Goal: Task Accomplishment & Management: Complete application form

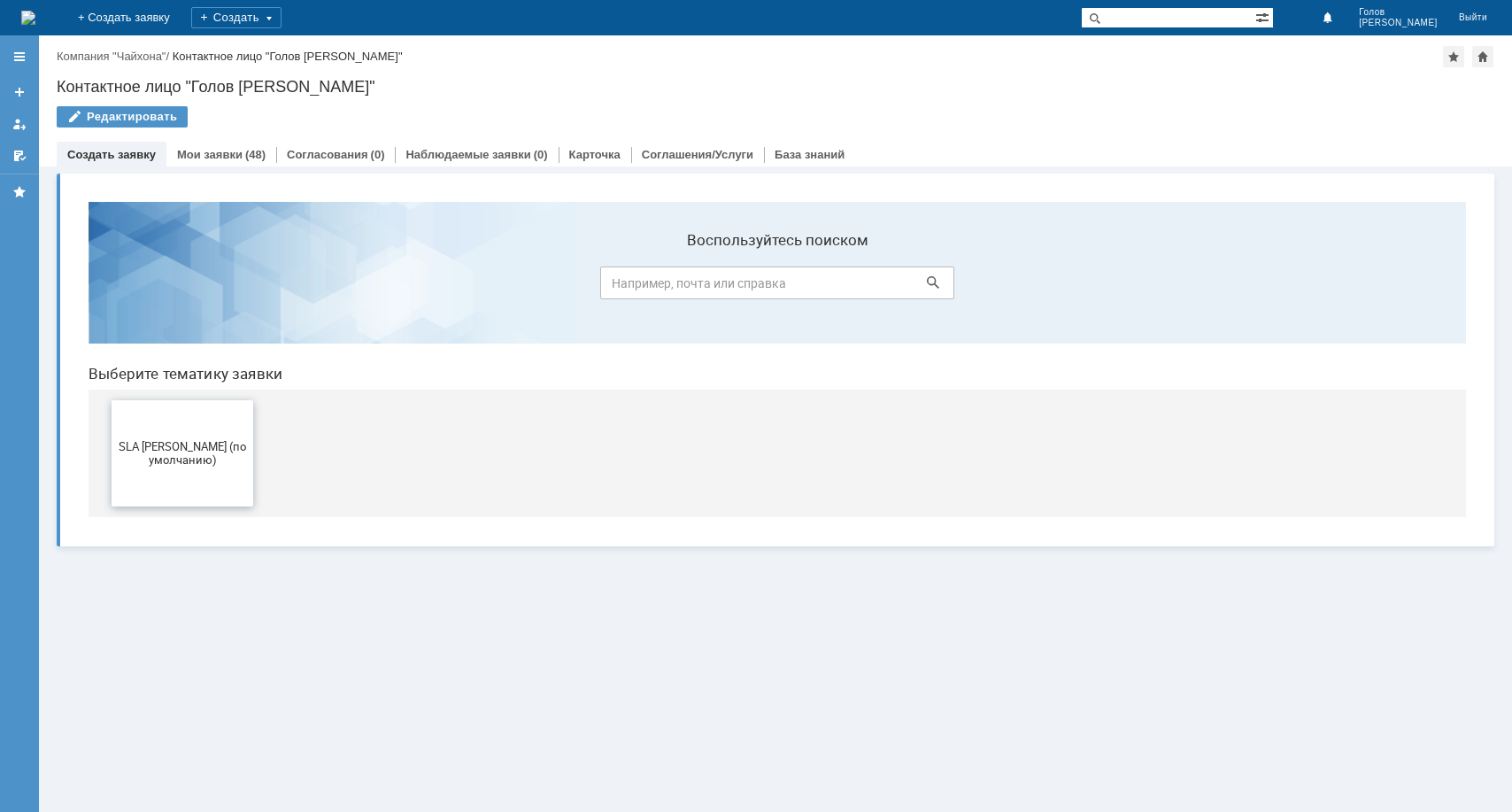
click at [189, 446] on span "SLA [PERSON_NAME] (по умолчанию)" at bounding box center [182, 453] width 131 height 26
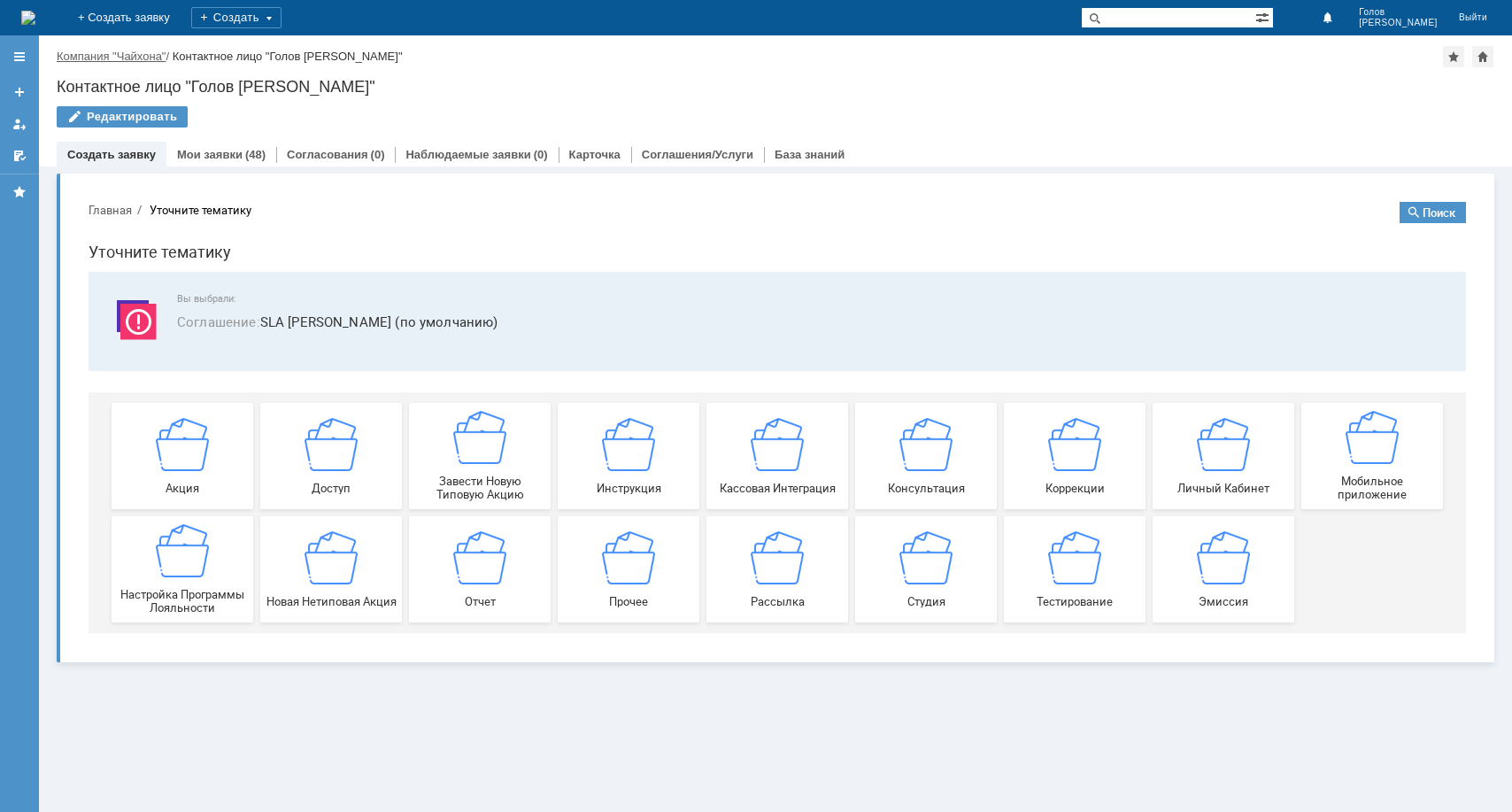
click at [144, 58] on link "Компания "Чайхона"" at bounding box center [110, 56] width 109 height 14
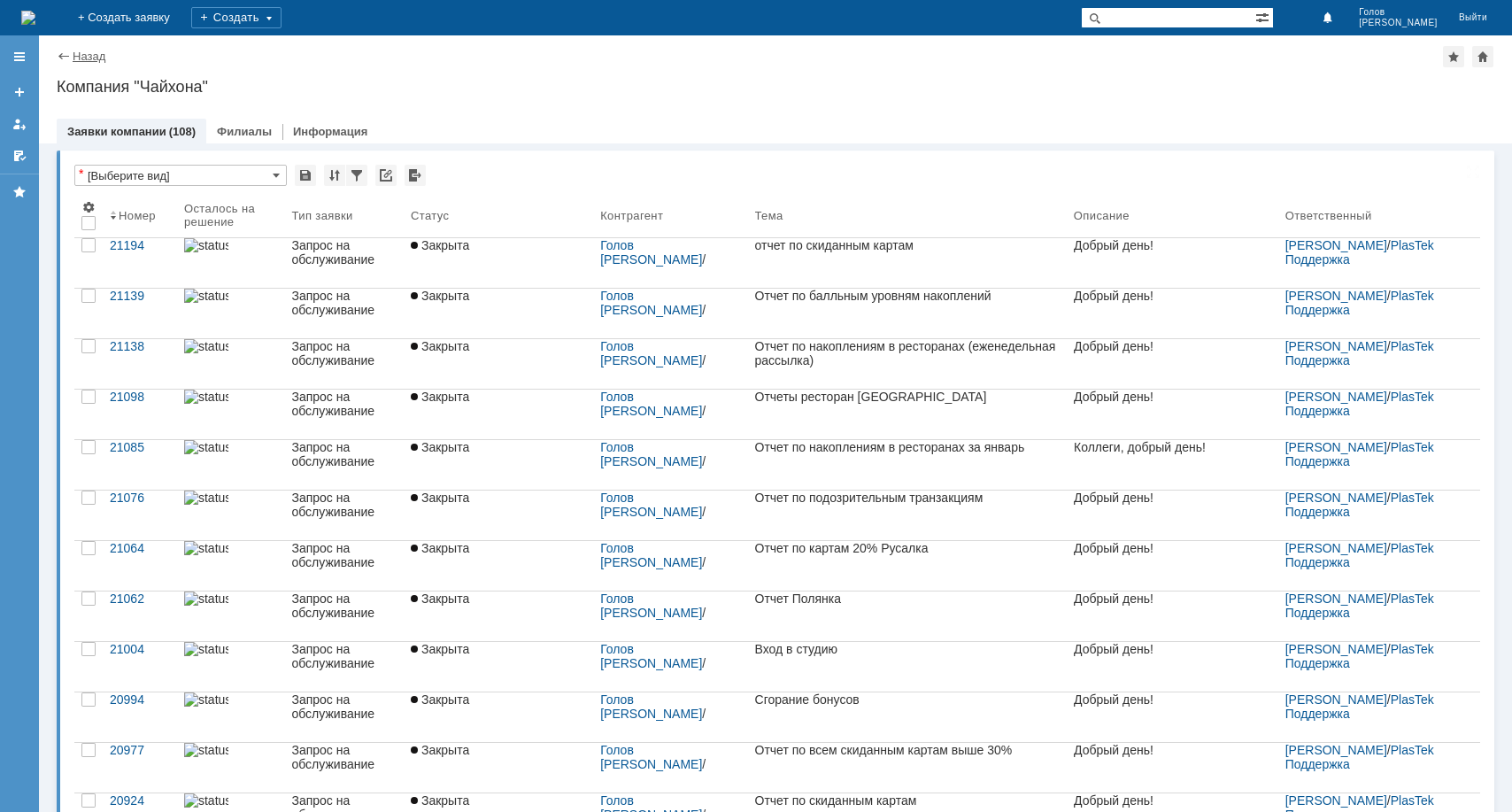
click at [82, 57] on link "Назад" at bounding box center [89, 56] width 33 height 14
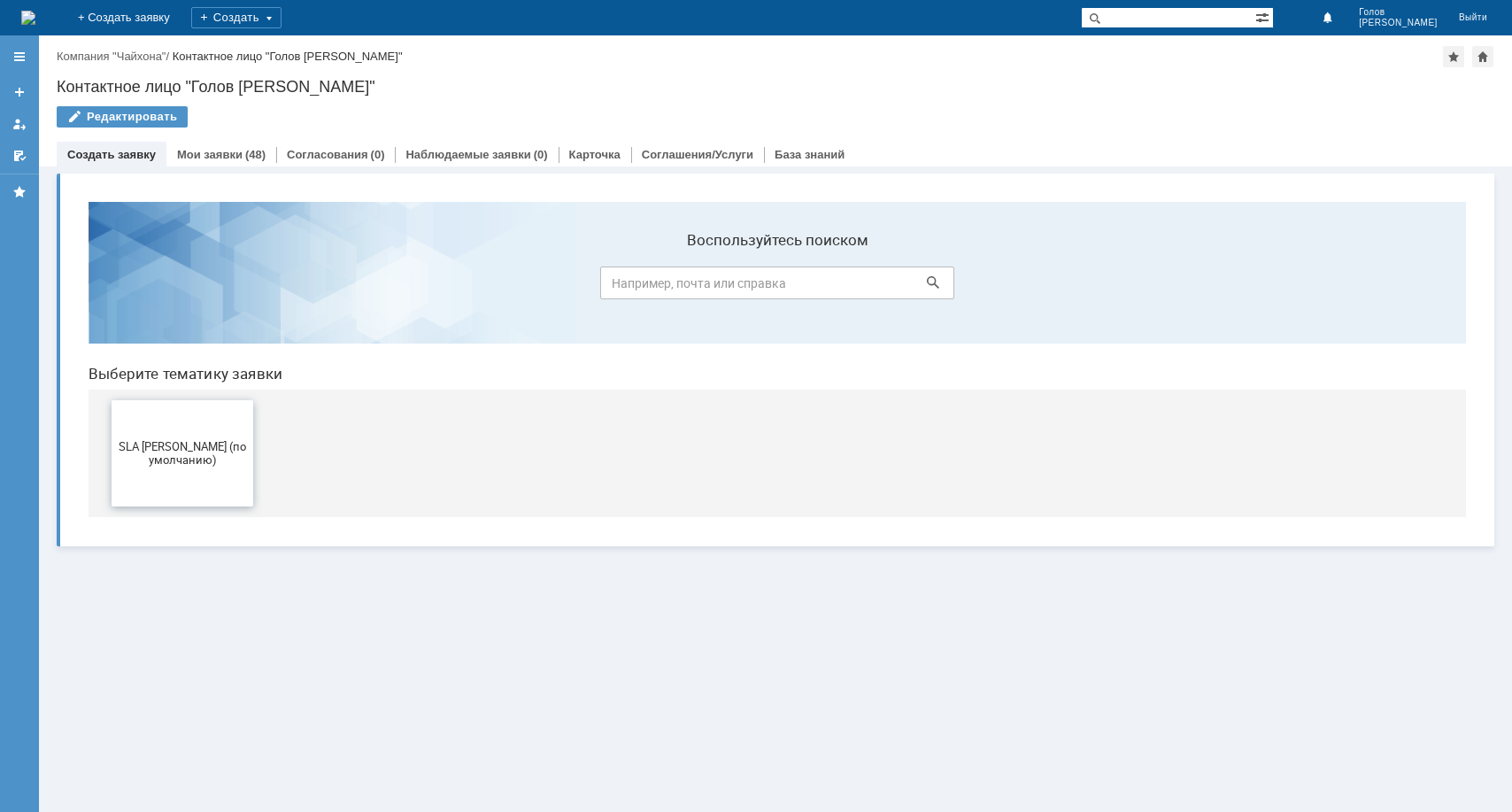
click at [181, 420] on button "SLA [PERSON_NAME] (по умолчанию)" at bounding box center [181, 453] width 141 height 106
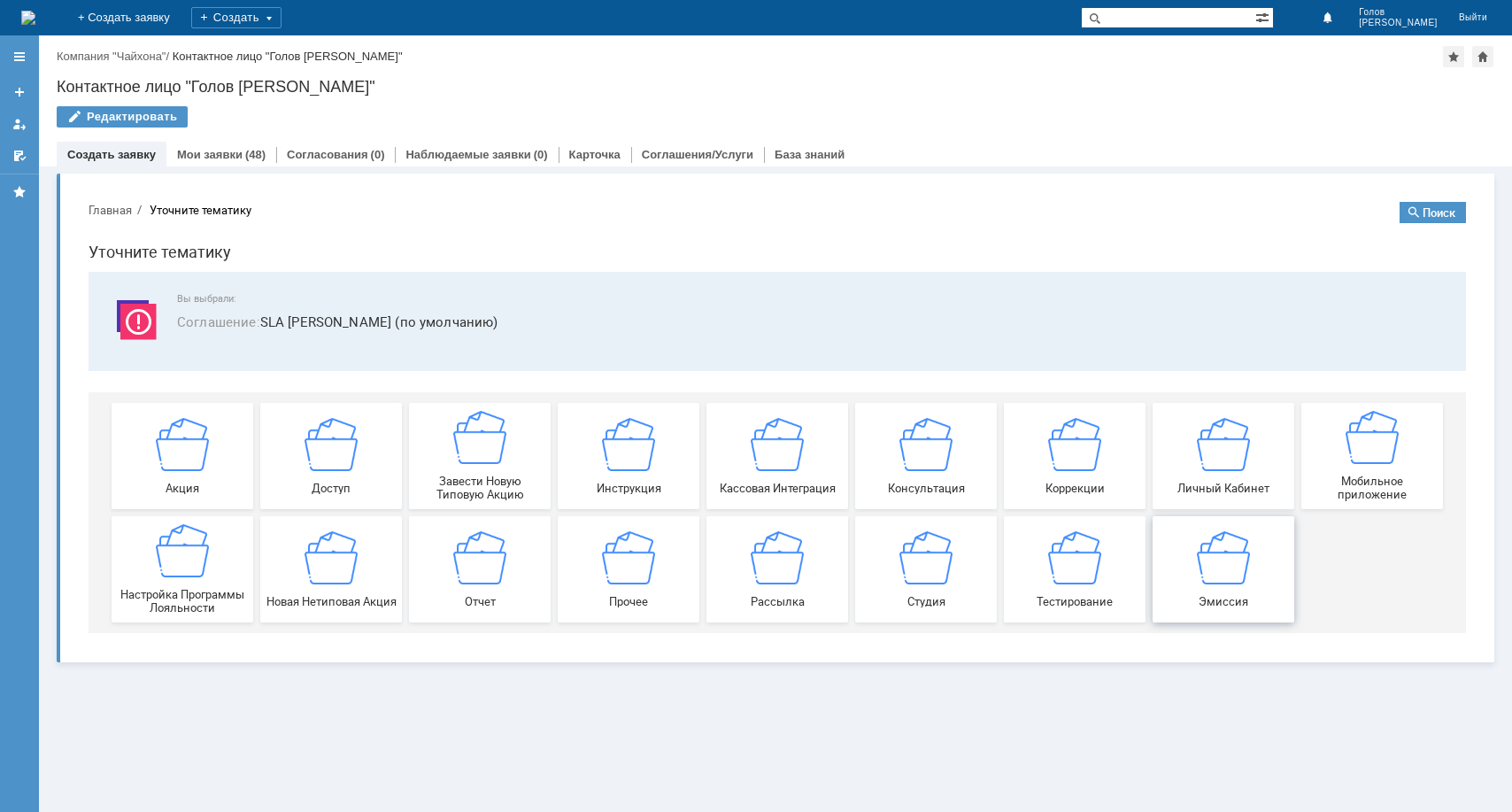
click at [1239, 566] on img at bounding box center [1223, 557] width 53 height 53
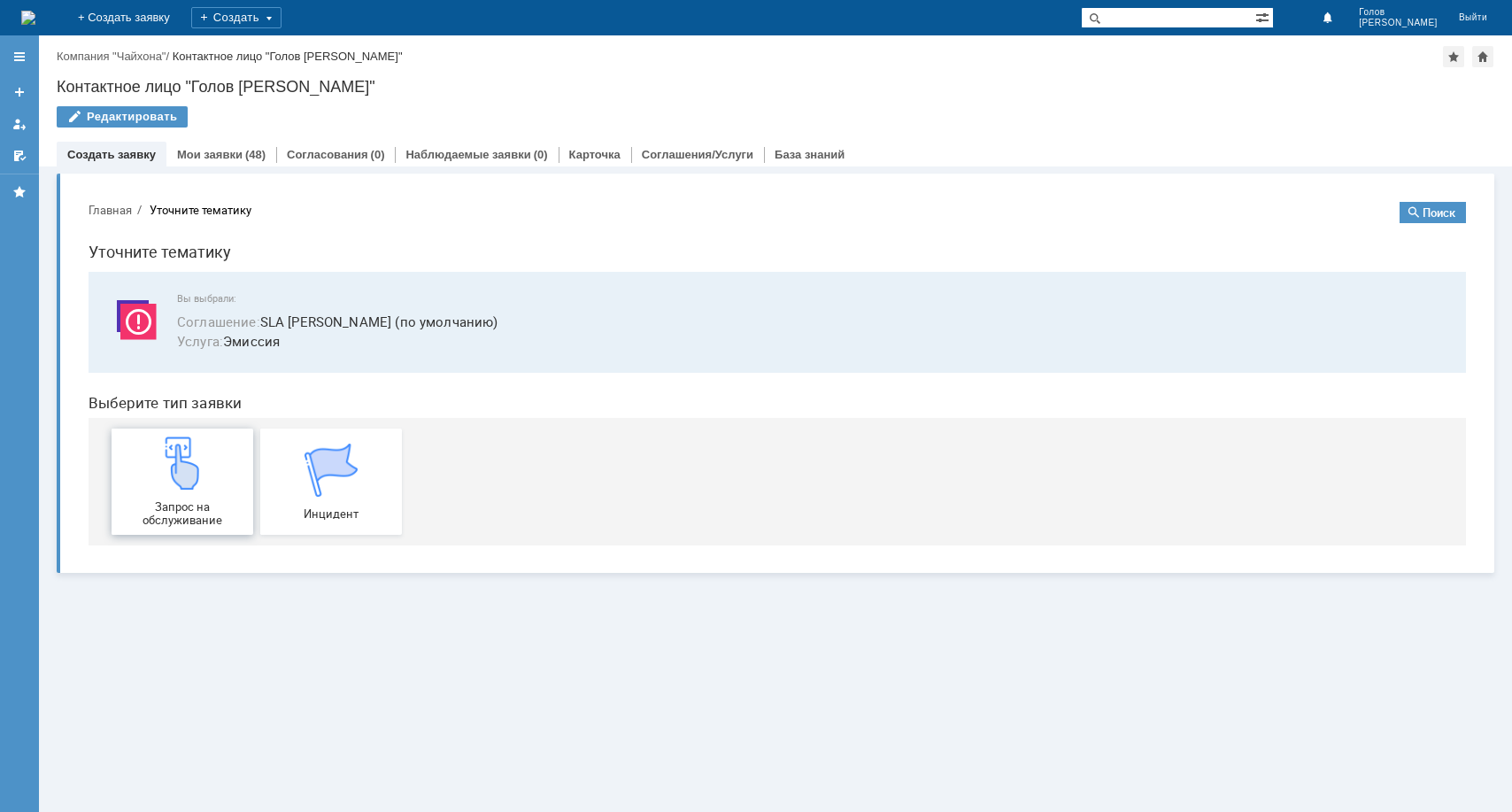
click at [180, 482] on img at bounding box center [182, 463] width 53 height 53
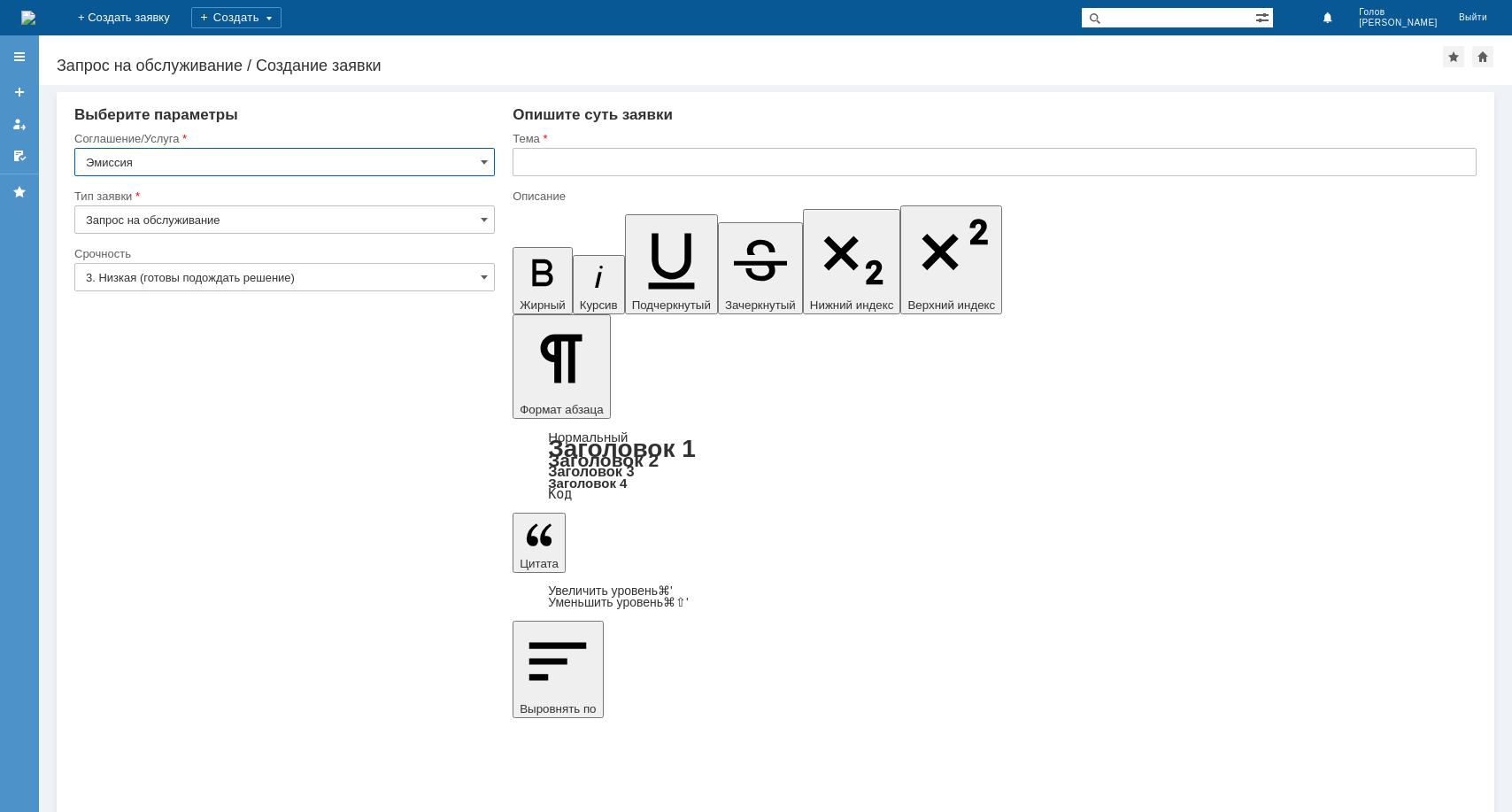
click at [430, 269] on input "3. Низкая (готовы подождать решение)" at bounding box center [285, 276] width 420 height 28
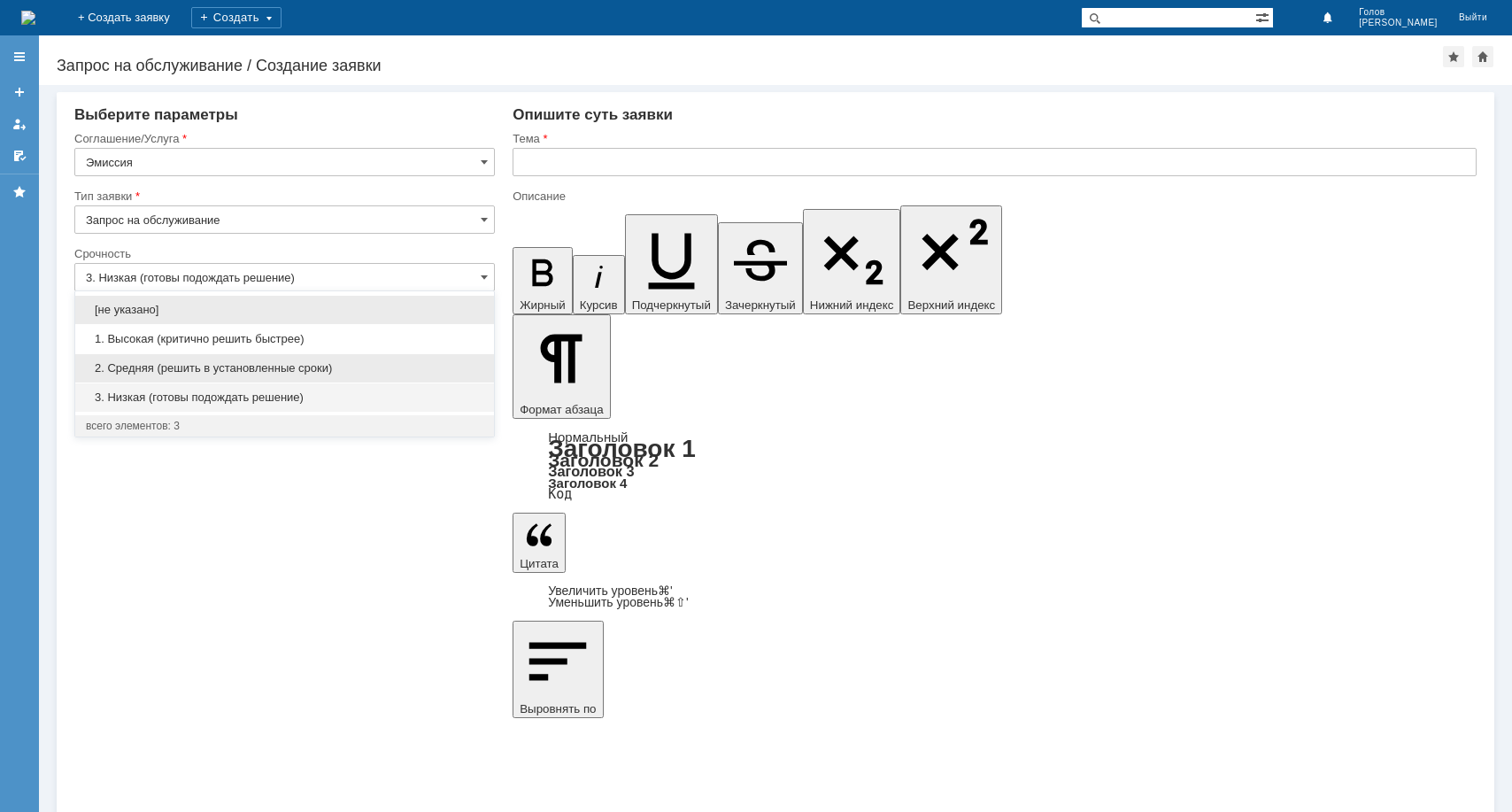
click at [310, 364] on span "2. Средняя (решить в установленные сроки)" at bounding box center [285, 369] width 398 height 15
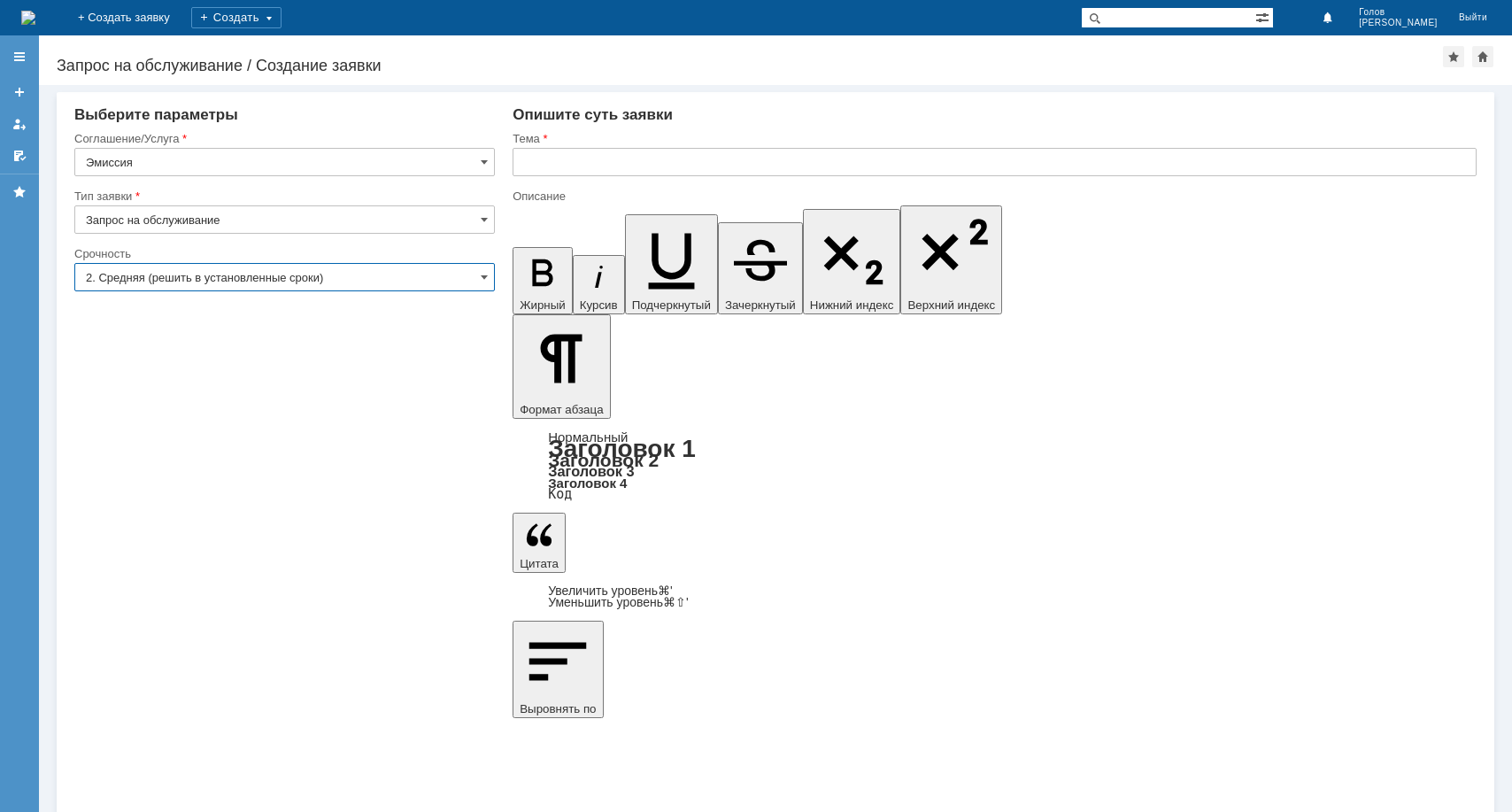
type input "2. Средняя (решить в установленные сроки)"
click at [612, 164] on input "text" at bounding box center [994, 161] width 964 height 28
type input "B"
type input "И"
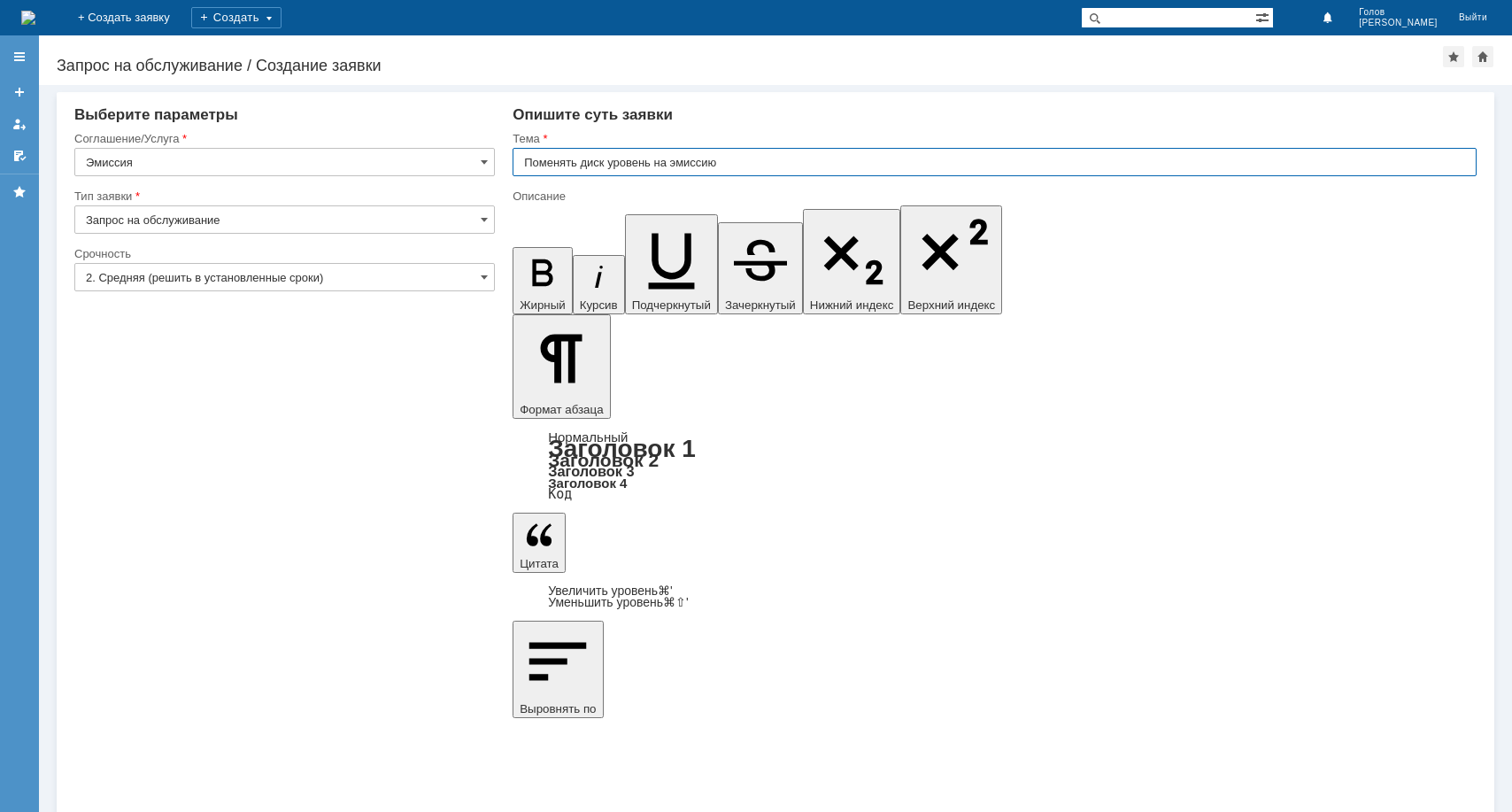
type input "Поменять диск уровень на эмиссию"
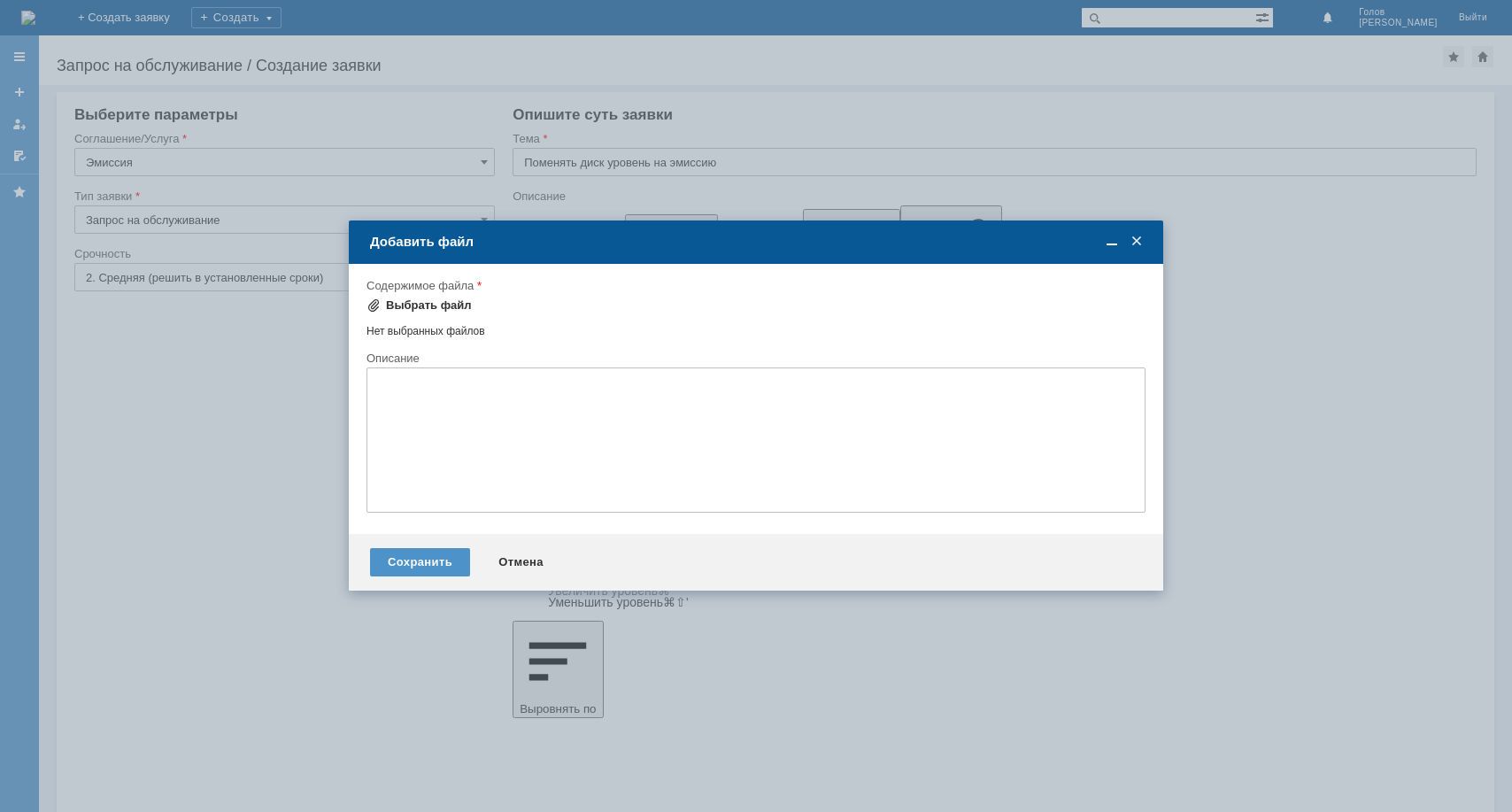
click at [443, 303] on div "Выбрать файл" at bounding box center [429, 306] width 86 height 15
click at [422, 310] on div "Выбрать файл" at bounding box center [429, 306] width 86 height 15
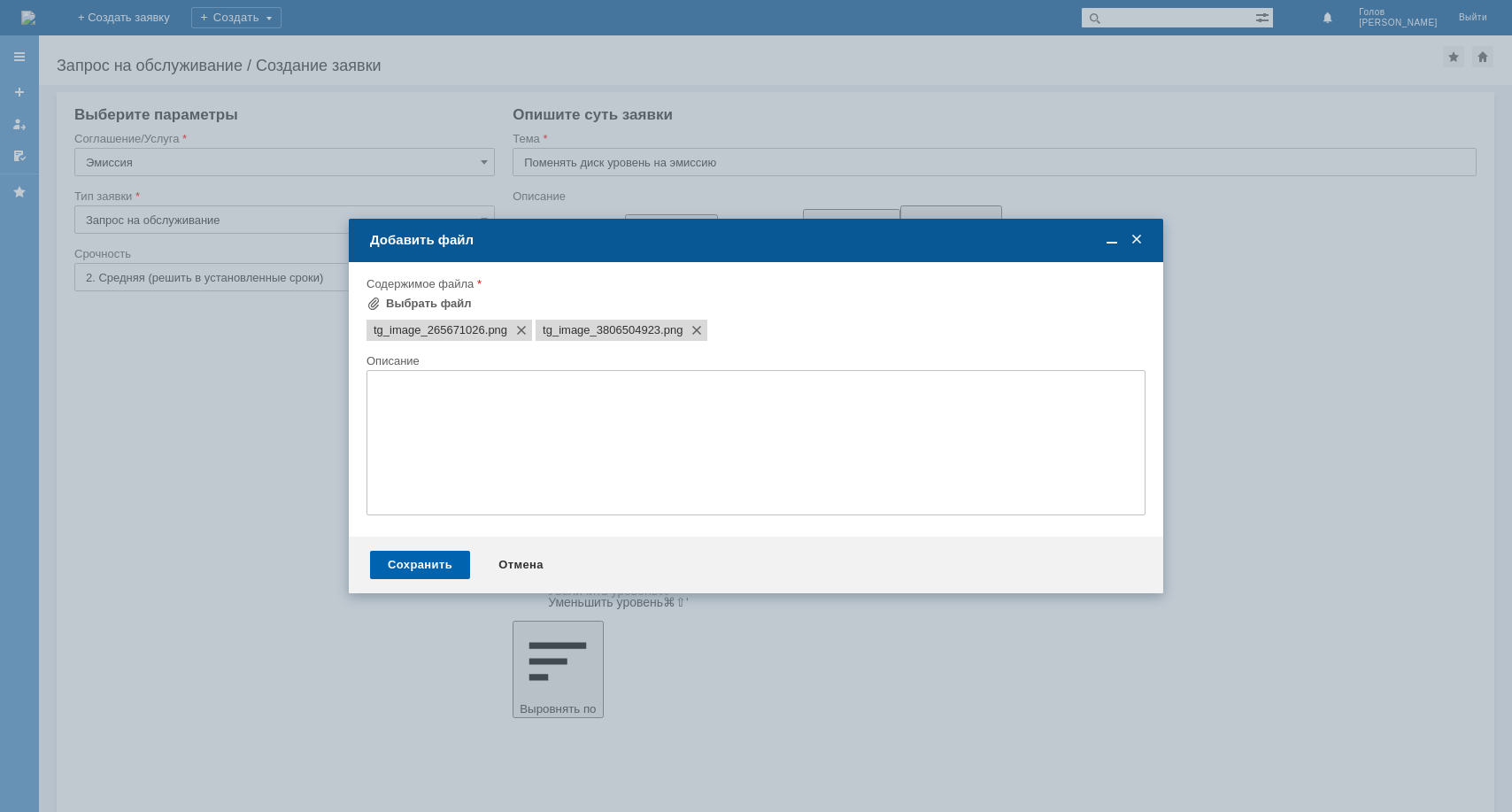
click at [427, 566] on div "Сохранить" at bounding box center [420, 565] width 100 height 28
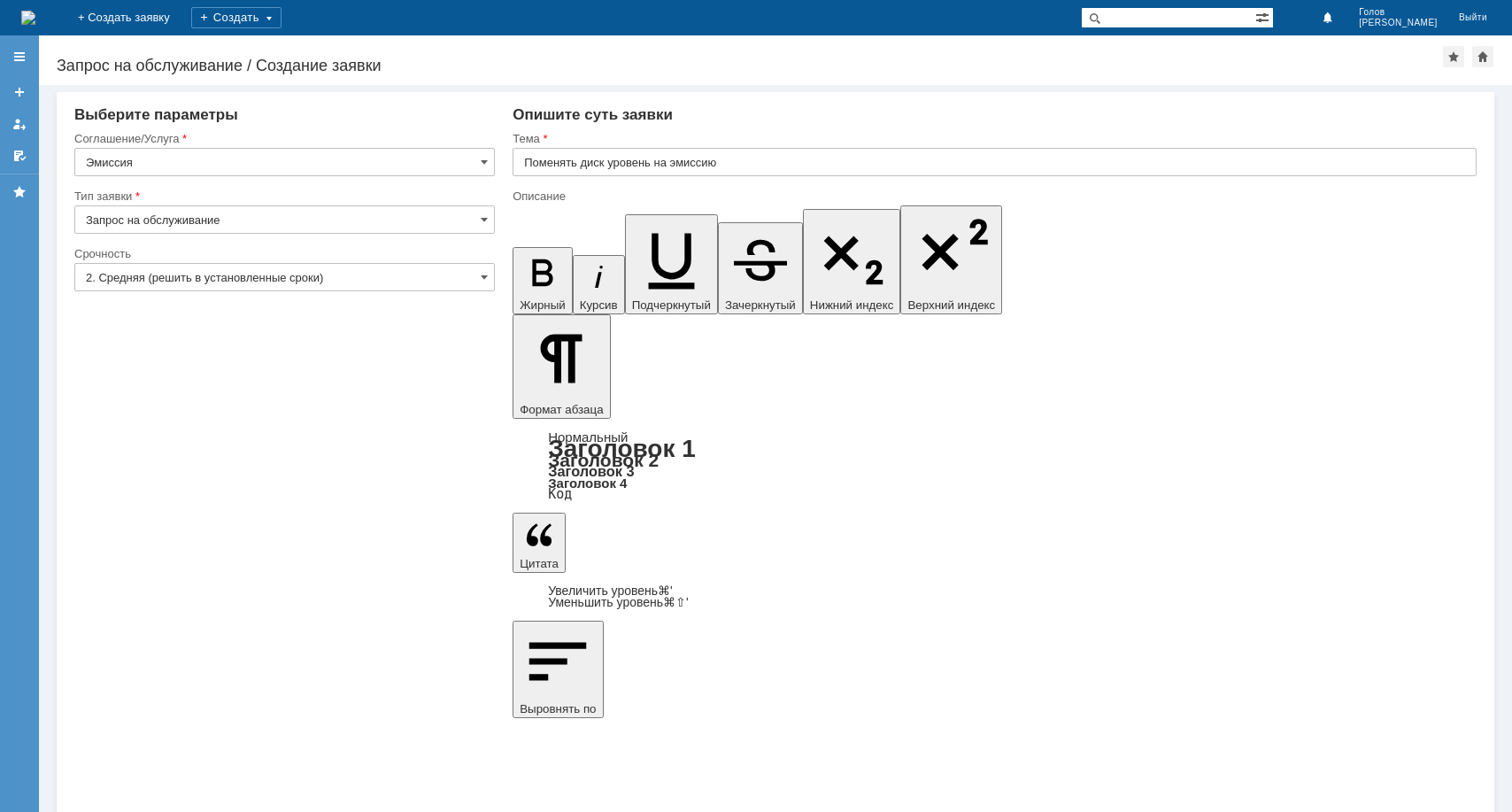
drag, startPoint x: 1142, startPoint y: 5723, endPoint x: 669, endPoint y: 5719, distance: 473.0
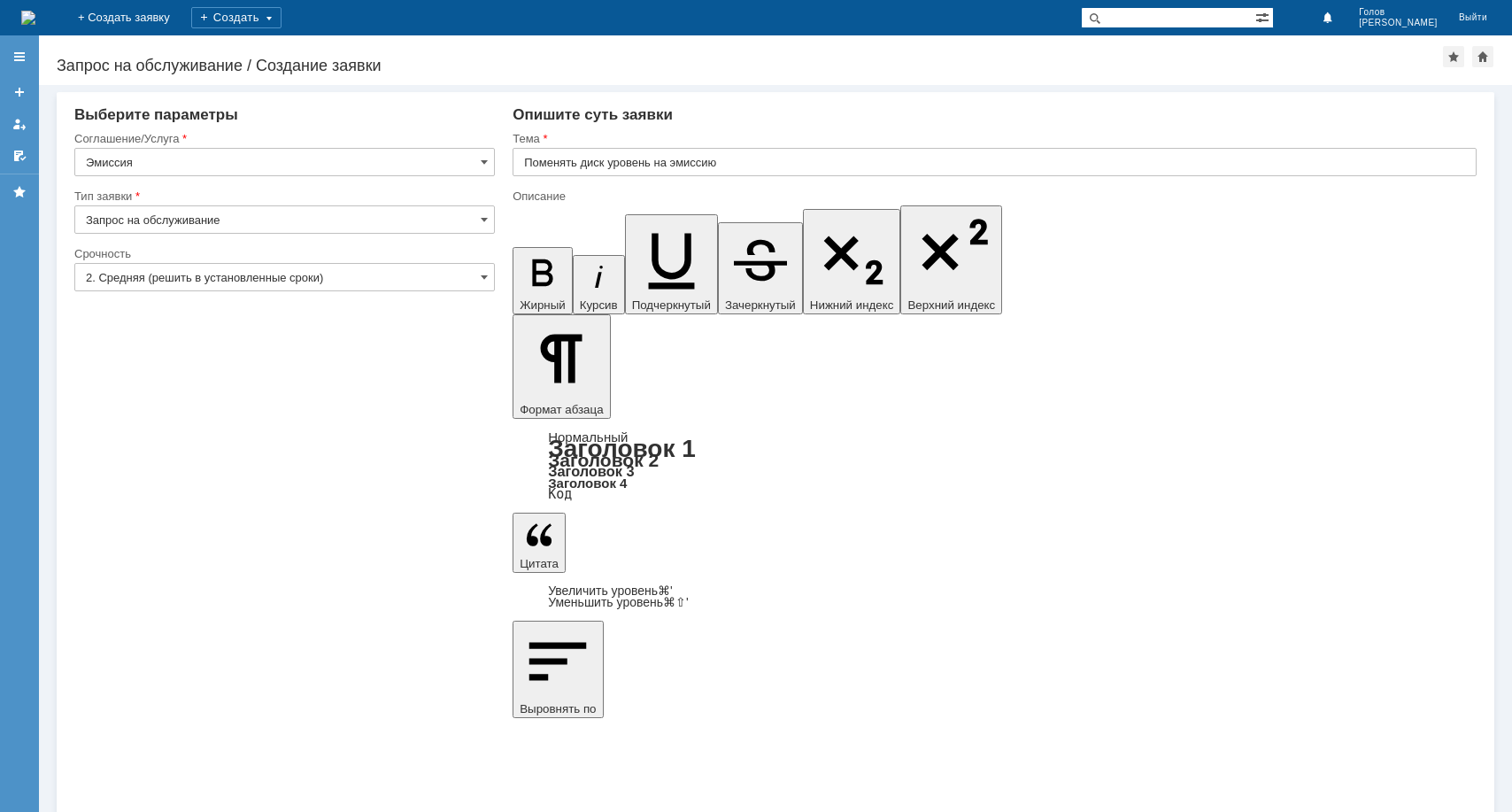
drag, startPoint x: 1248, startPoint y: 5756, endPoint x: 511, endPoint y: 5725, distance: 737.7
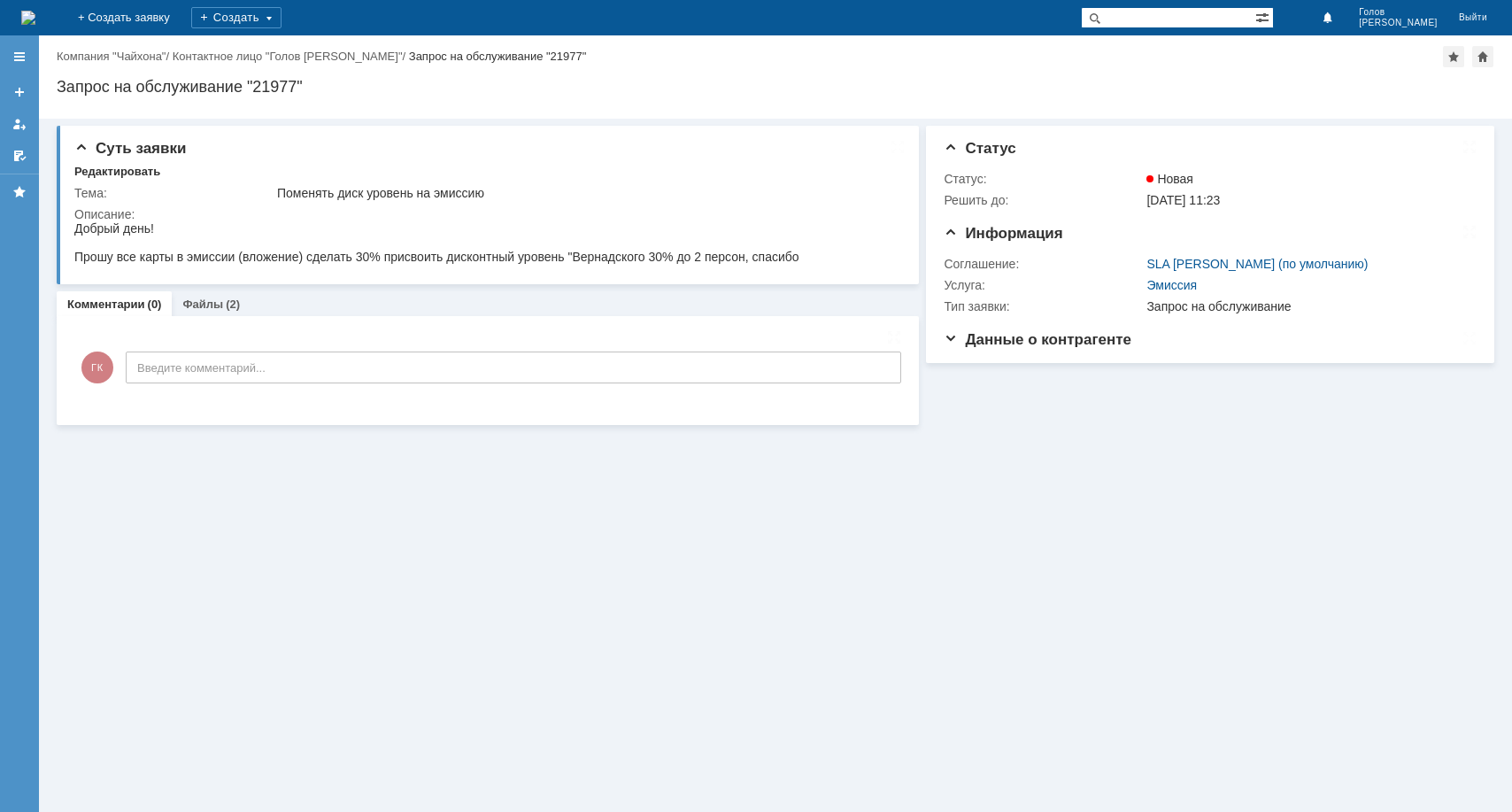
click at [1110, 465] on div "Суть заявки Редактировать Тема: Поменять диск уровень на эмиссию Описание: Комм…" at bounding box center [775, 465] width 1473 height 693
click at [609, 678] on div "Суть заявки Редактировать Тема: Поменять диск уровень на эмиссию Описание: Комм…" at bounding box center [775, 465] width 1473 height 693
click at [1116, 461] on div "Суть заявки Редактировать Тема: Поменять диск уровень на эмиссию Описание: Комм…" at bounding box center [775, 465] width 1473 height 693
click at [100, 56] on link "Компания "Чайхона"" at bounding box center [110, 56] width 109 height 14
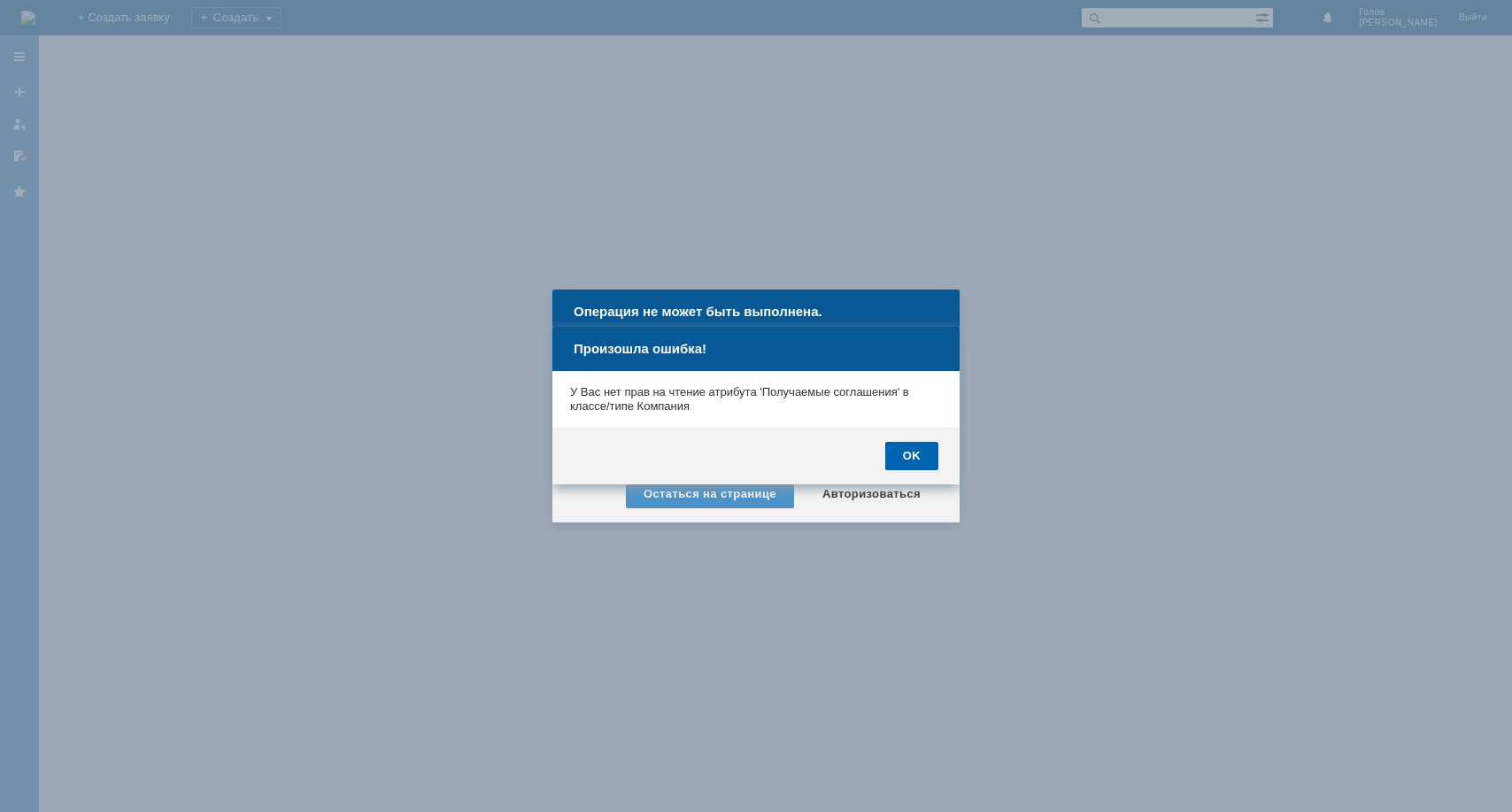
click at [924, 453] on div "OK" at bounding box center [912, 455] width 53 height 28
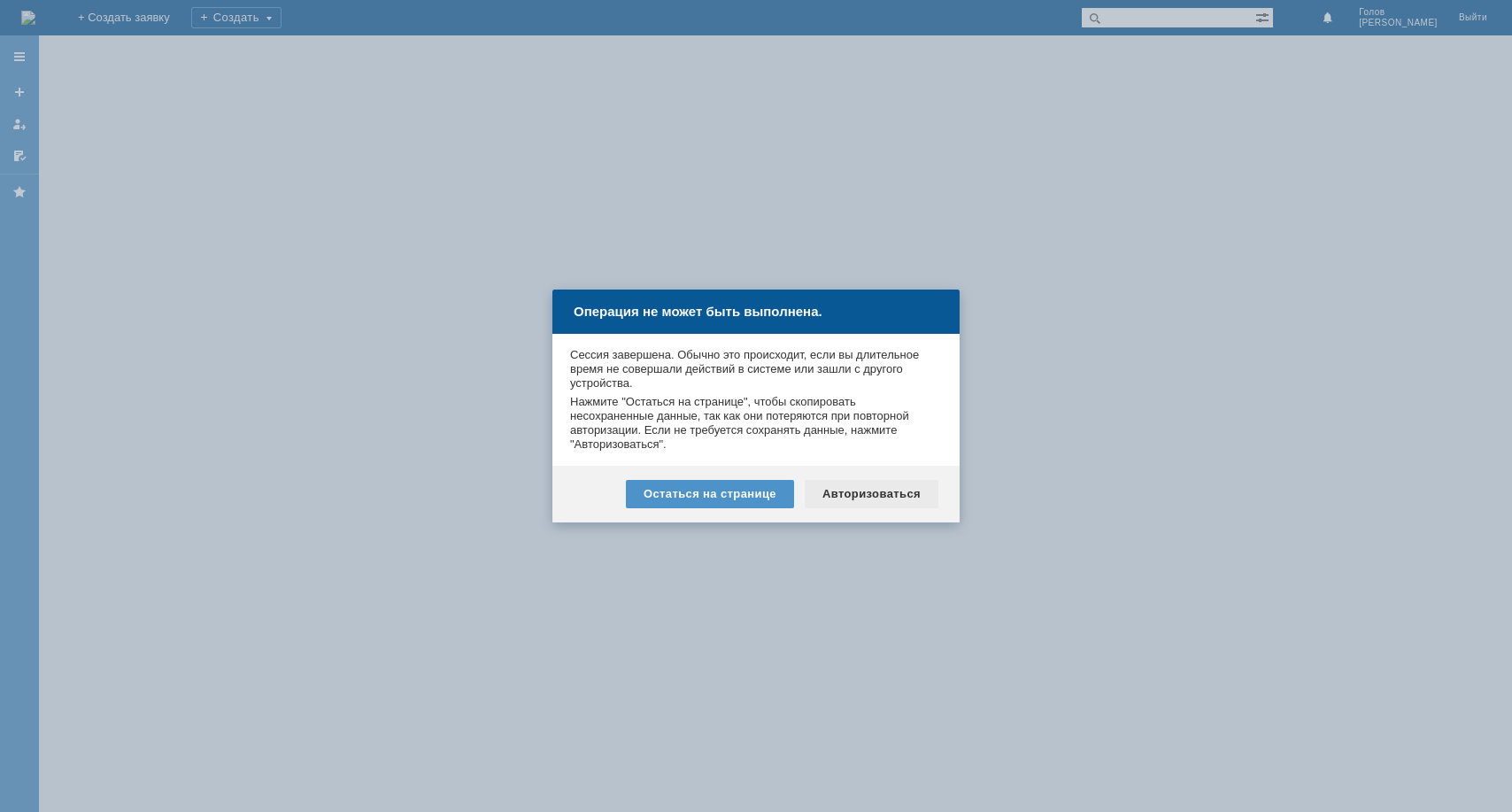
click at [856, 495] on div "Авторизоваться" at bounding box center [871, 494] width 134 height 28
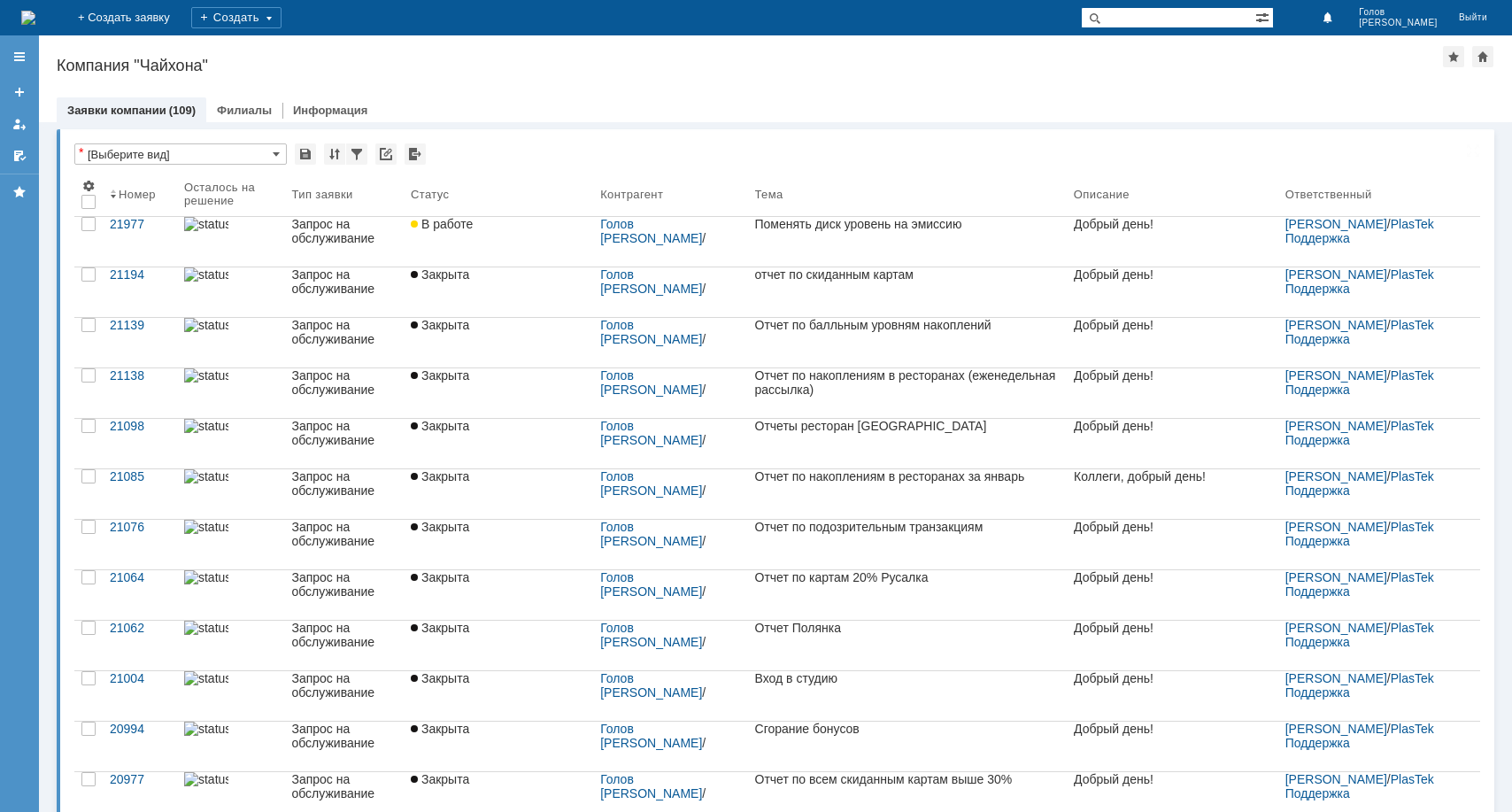
click at [664, 66] on div "Компания "Чайхона"" at bounding box center [750, 65] width 1386 height 17
click at [878, 85] on div at bounding box center [775, 92] width 1437 height 15
drag, startPoint x: 878, startPoint y: 85, endPoint x: 825, endPoint y: 81, distance: 53.2
click at [825, 81] on div "Назад | Компания "Чайхона" Компания "Чайхона" ou$2354204 Заявки компании (109) …" at bounding box center [775, 78] width 1473 height 87
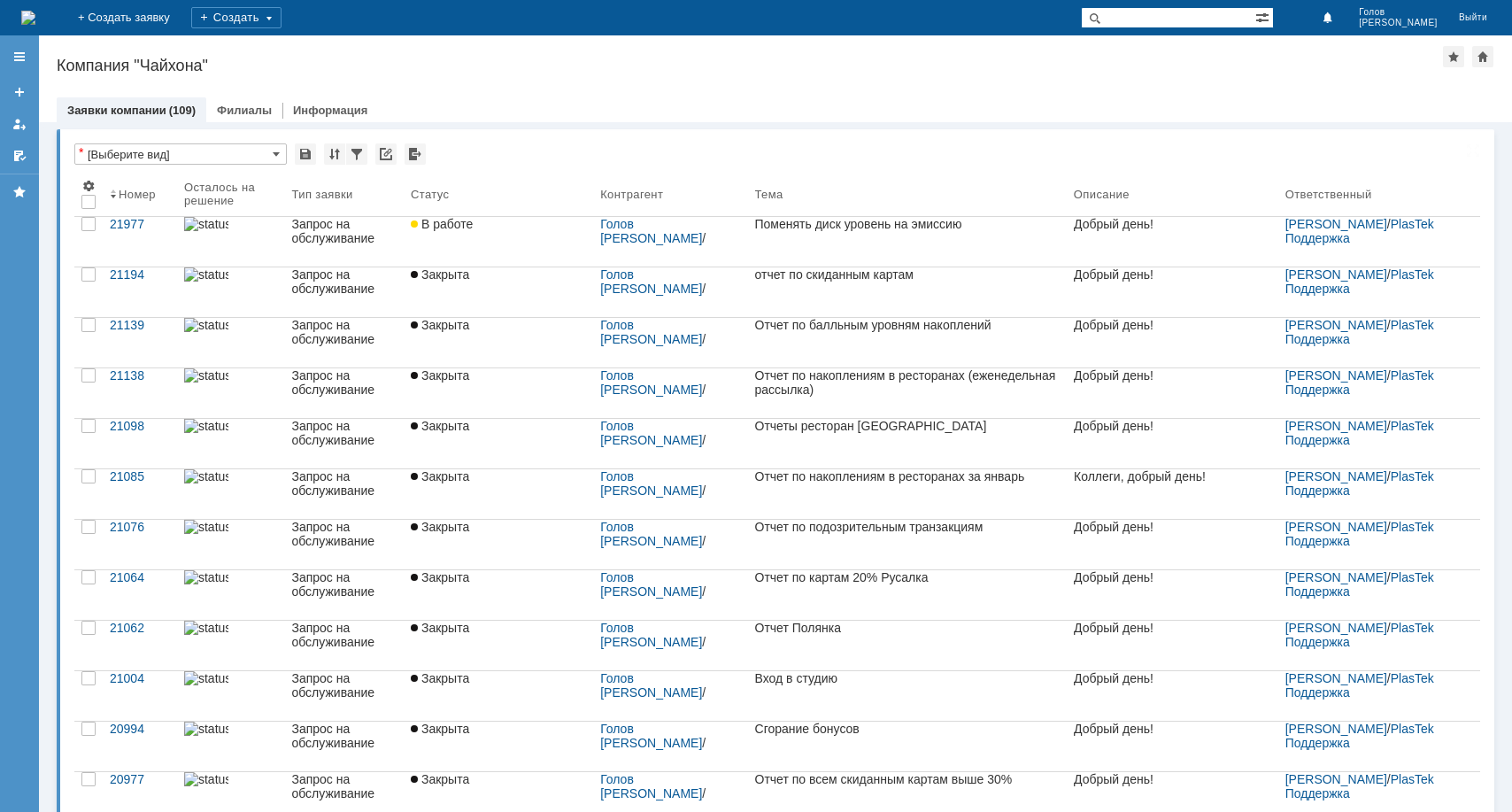
click at [635, 91] on div at bounding box center [775, 92] width 1437 height 15
click at [805, 81] on div "Назад | Компания "Чайхона" Компания "Чайхона" ou$2354204 Заявки компании (109) …" at bounding box center [775, 78] width 1473 height 87
click at [823, 80] on div "Назад | Компания "Чайхона" Компания "Чайхона" ou$2354204 Заявки компании (109) …" at bounding box center [775, 78] width 1473 height 87
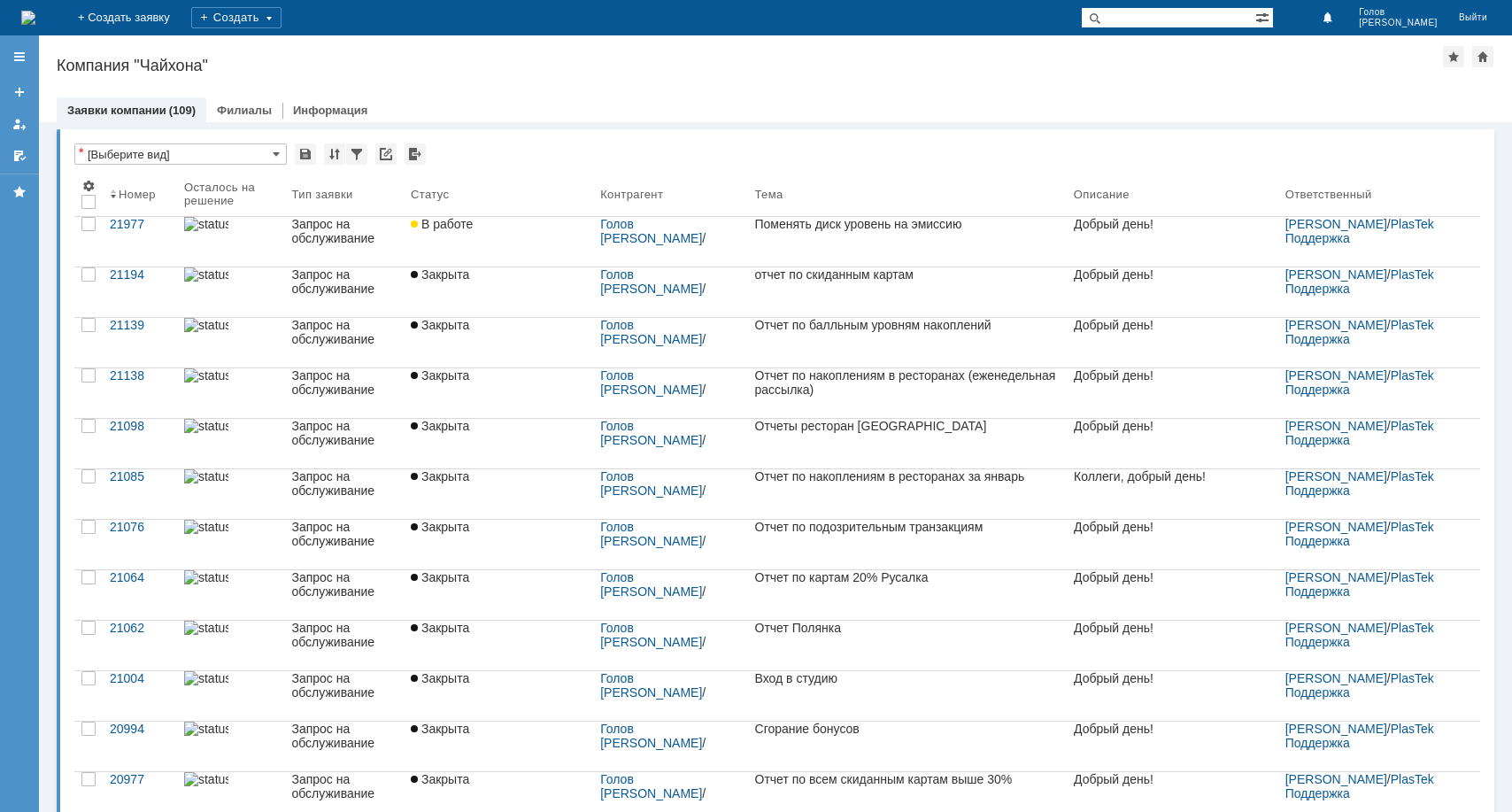
click at [823, 80] on div "Назад | Компания "Чайхона" Компания "Чайхона" ou$2354204 Заявки компании (109) …" at bounding box center [775, 78] width 1473 height 87
click at [1136, 78] on div "Назад | Компания "Чайхона" Компания "Чайхона" ou$2354204 Заявки компании (109) …" at bounding box center [775, 78] width 1473 height 87
click at [1355, 83] on div "Назад | Компания "Чайхона" Компания "Чайхона" ou$2354204 Заявки компании (109) …" at bounding box center [775, 78] width 1473 height 87
click at [1174, 83] on div "Назад | Компания "Чайхона" Компания "Чайхона" ou$2354204 Заявки компании (109) …" at bounding box center [775, 78] width 1473 height 87
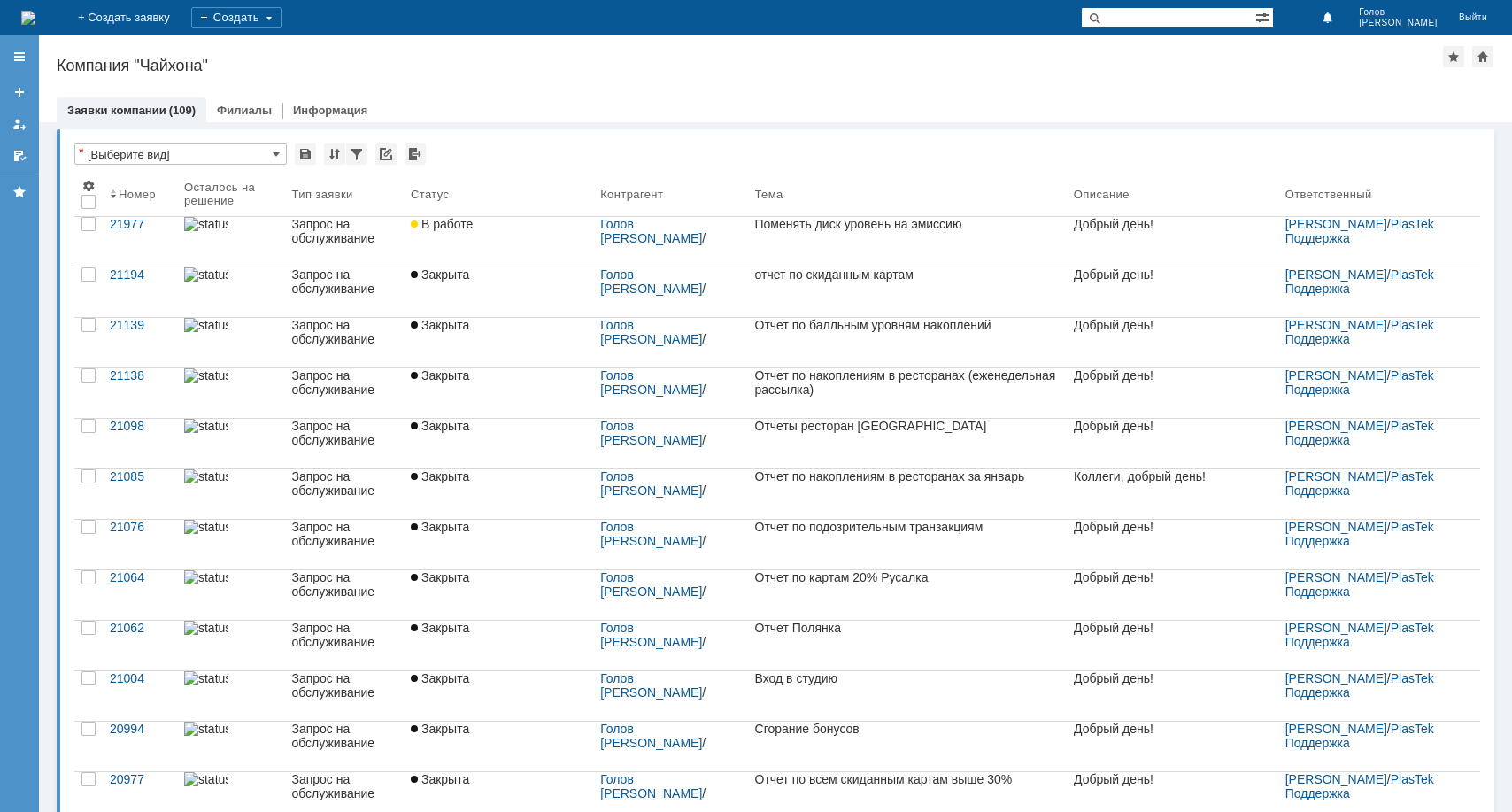
click at [779, 65] on div "Компания "Чайхона"" at bounding box center [750, 65] width 1386 height 17
click at [609, 65] on div "Компания "Чайхона"" at bounding box center [750, 65] width 1386 height 17
click at [447, 72] on div "Компания "Чайхона"" at bounding box center [750, 65] width 1386 height 17
click at [642, 75] on div "Назад | Компания "Чайхона" Компания "Чайхона" ou$2354204 Заявки компании (109) …" at bounding box center [775, 78] width 1473 height 87
click at [873, 77] on div "Назад | Компания "Чайхона" Компания "Чайхона" ou$2354204 Заявки компании (109) …" at bounding box center [775, 78] width 1473 height 87
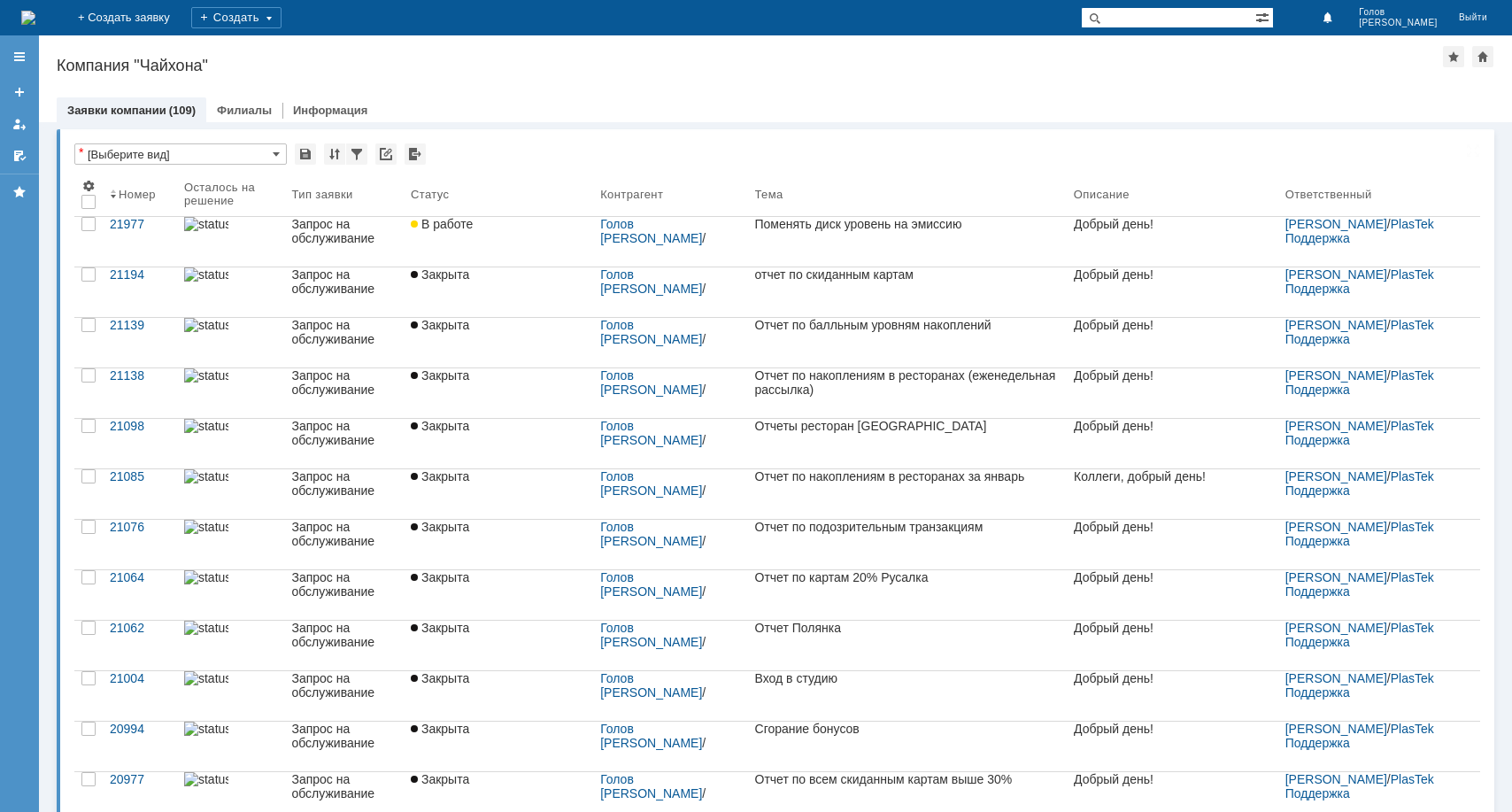
click at [873, 77] on div "Назад | Компания "Чайхона" Компания "Чайхона" ou$2354204 Заявки компании (109) …" at bounding box center [775, 78] width 1473 height 87
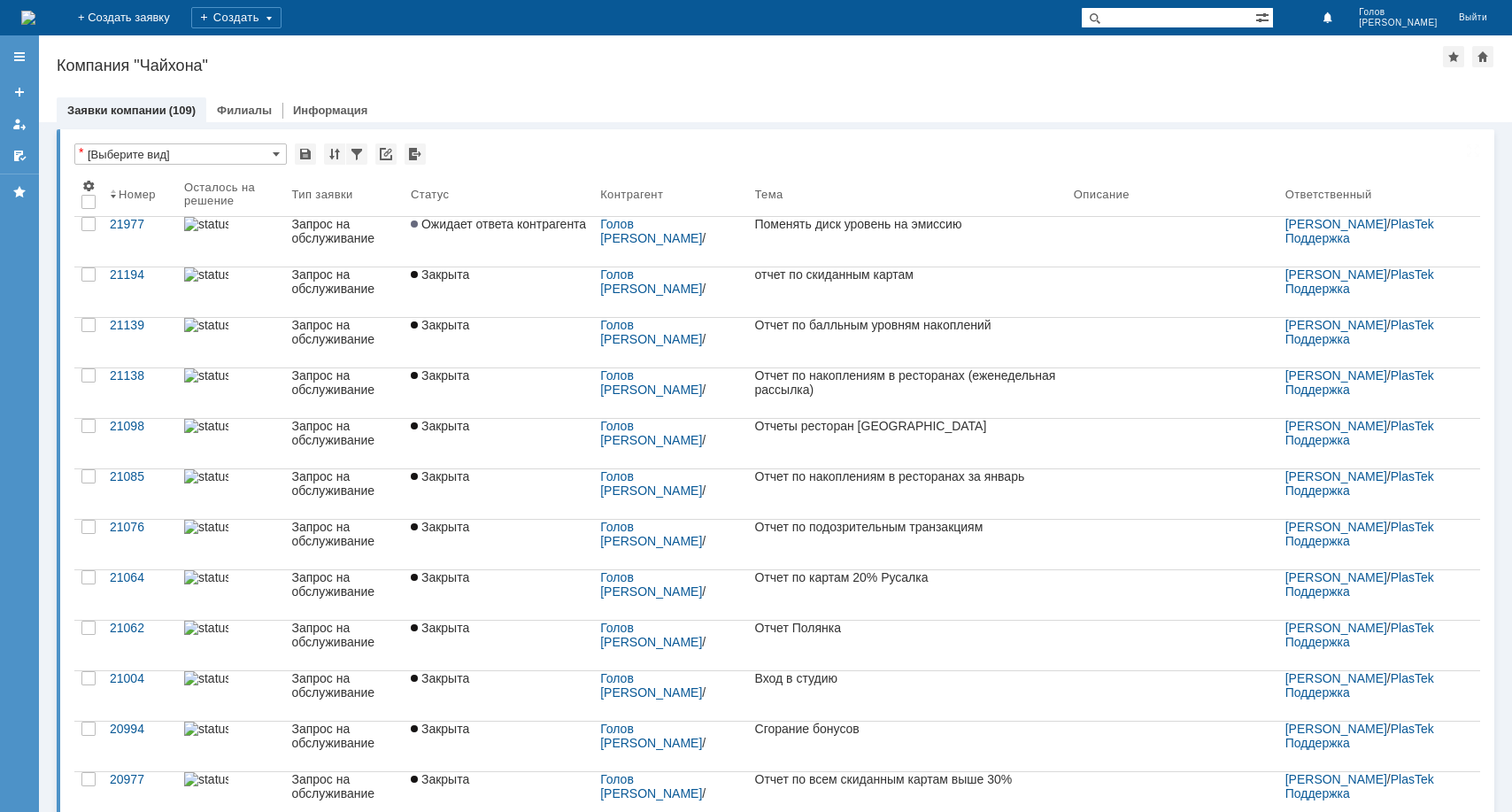
click at [819, 69] on div "Компания "Чайхона"" at bounding box center [750, 65] width 1386 height 17
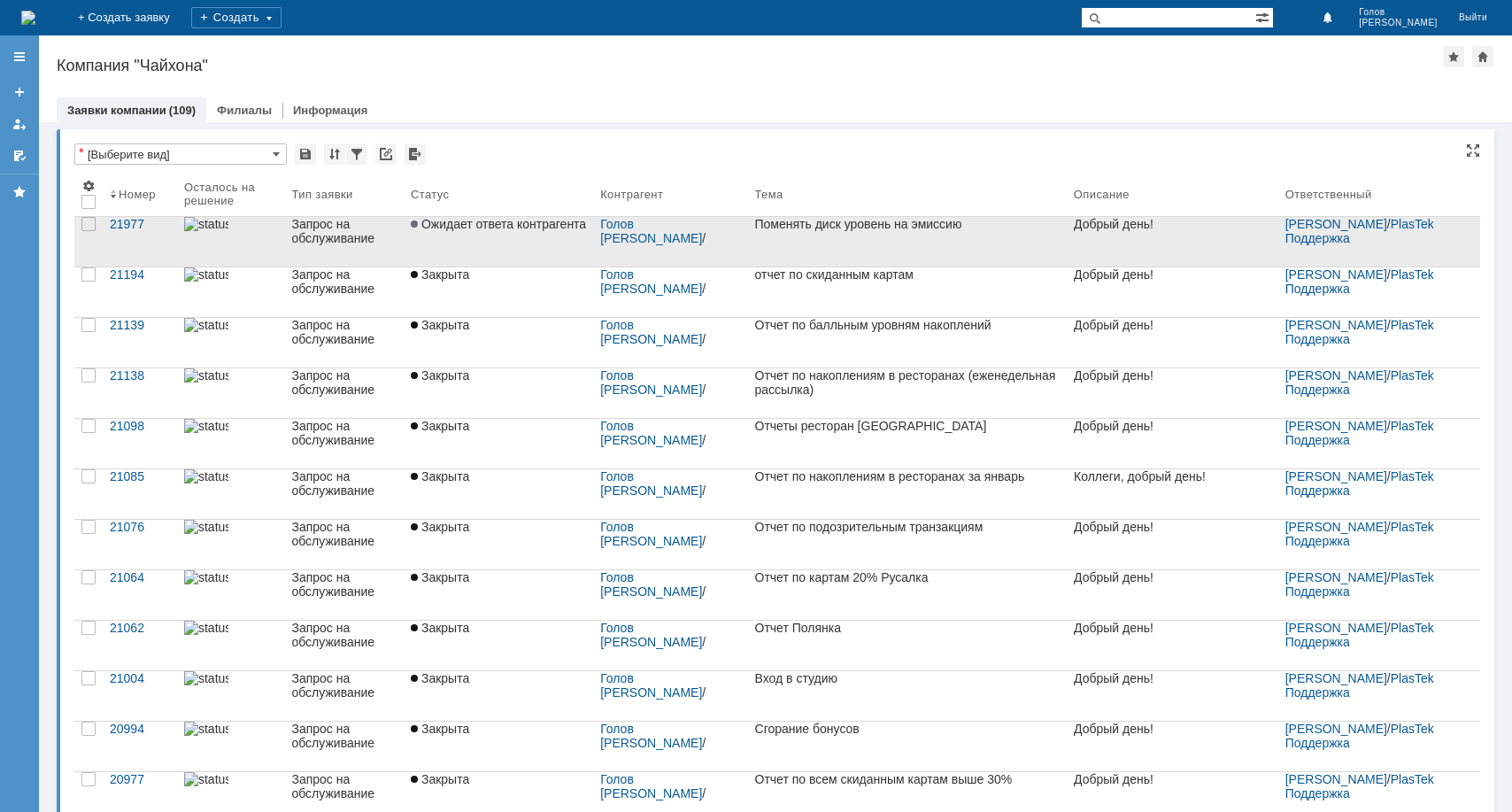
click at [782, 231] on div "Поменять диск уровень на эмиссию" at bounding box center [907, 224] width 305 height 15
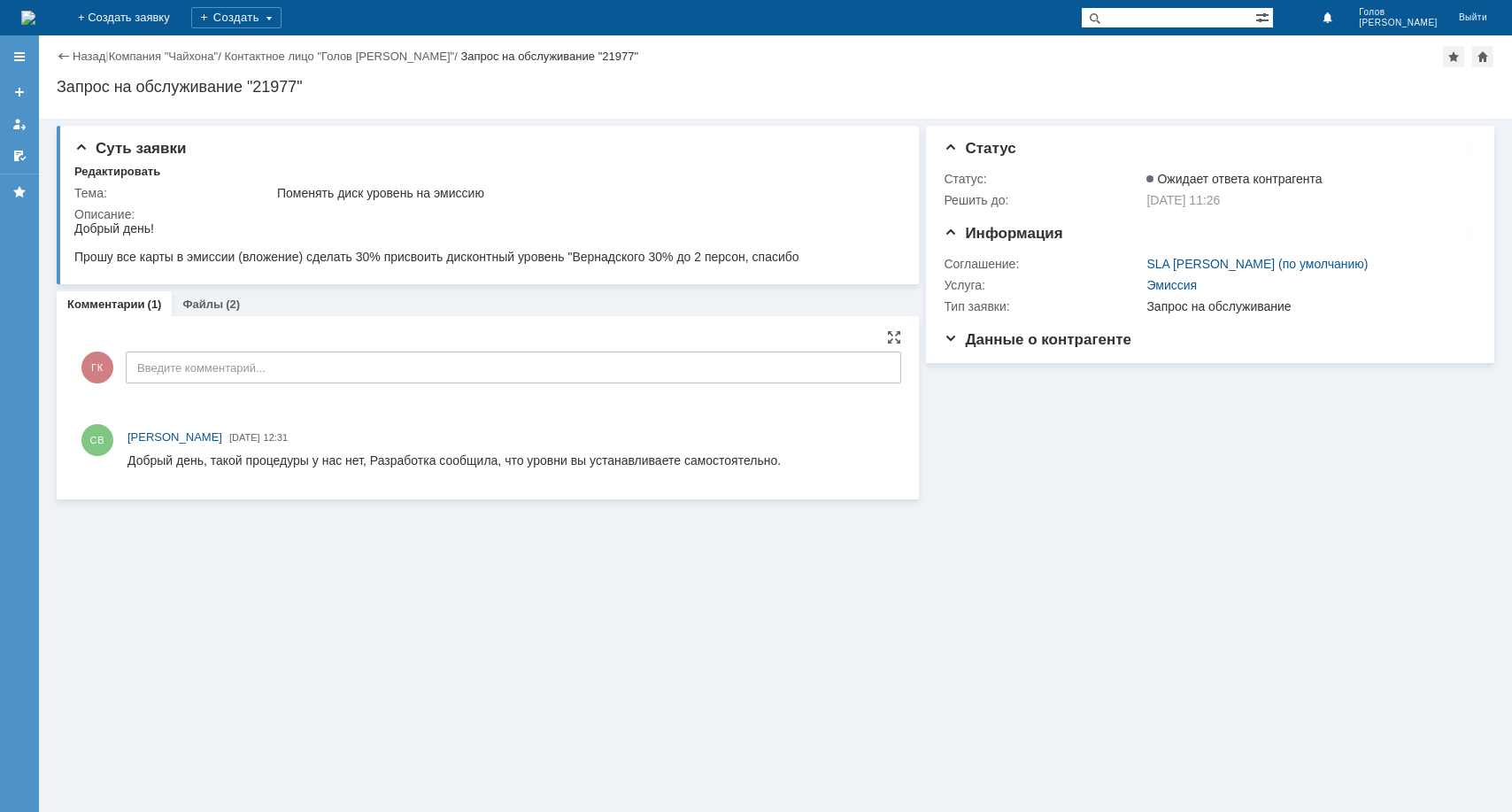
click at [794, 468] on div at bounding box center [511, 460] width 766 height 21
click at [819, 590] on div "Суть заявки Редактировать Тема: Поменять диск уровень на эмиссию Описание: Комм…" at bounding box center [775, 465] width 1473 height 693
drag, startPoint x: 821, startPoint y: 464, endPoint x: 127, endPoint y: 427, distance: 695.0
click at [128, 453] on html "Добрый день, такой процедуры у нас нет, Разработка сообщила, что уровни вы уста…" at bounding box center [511, 461] width 766 height 16
click at [299, 599] on div "Суть заявки Редактировать Тема: Поменять диск уровень на эмиссию Описание: Комм…" at bounding box center [775, 465] width 1473 height 693
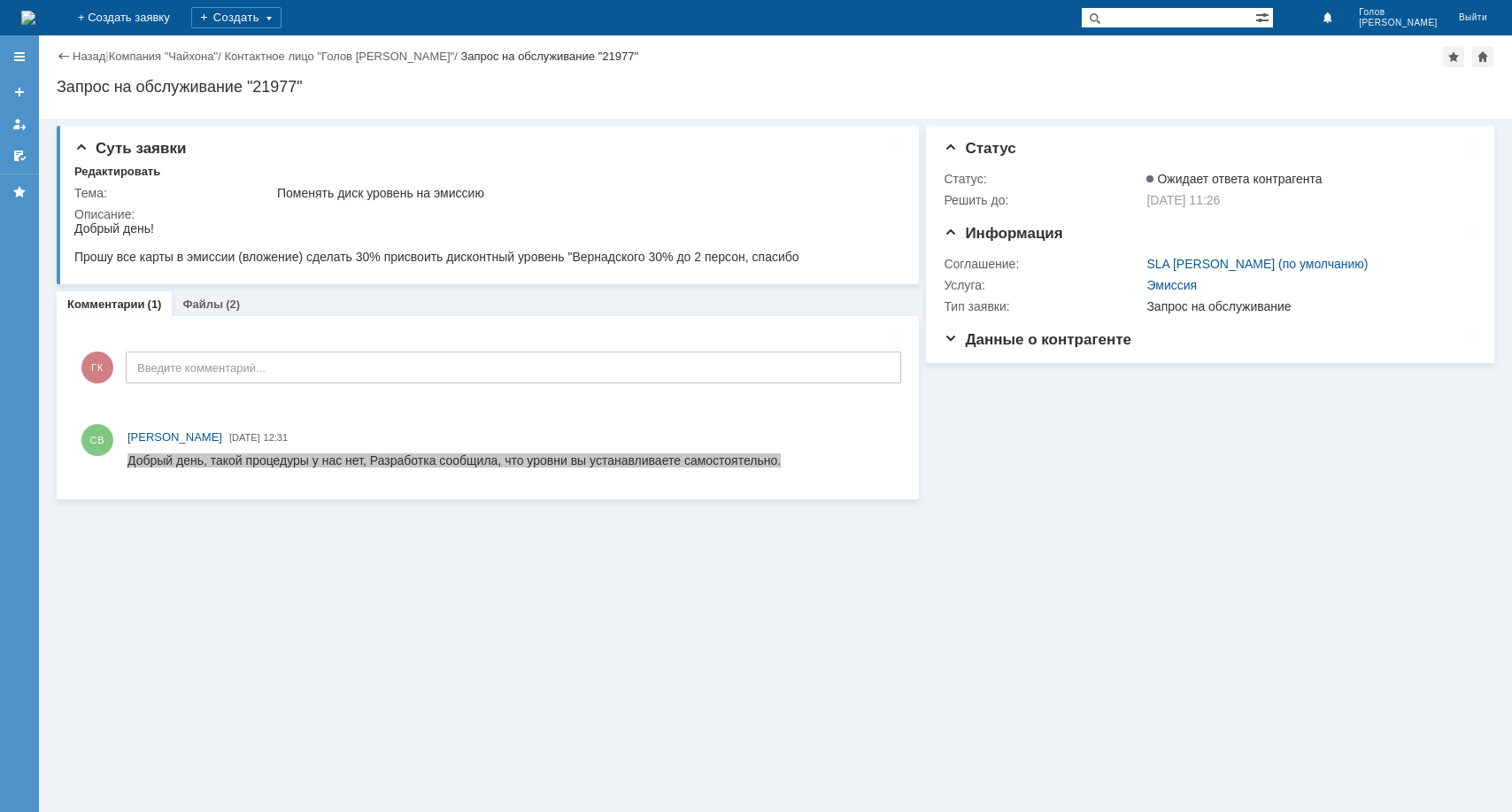
click at [299, 599] on div "Суть заявки Редактировать Тема: Поменять диск уровень на эмиссию Описание: Комм…" at bounding box center [775, 465] width 1473 height 693
click at [461, 462] on div "Добрый день, такой процедуры у нас нет, Разработка сообщила, что уровни вы уста…" at bounding box center [454, 461] width 653 height 15
click at [424, 620] on div "Суть заявки Редактировать Тема: Поменять диск уровень на эмиссию Описание: Комм…" at bounding box center [775, 465] width 1473 height 693
click at [665, 587] on div "Суть заявки Редактировать Тема: Поменять диск уровень на эмиссию Описание: Комм…" at bounding box center [775, 465] width 1473 height 693
